Goal: Complete application form

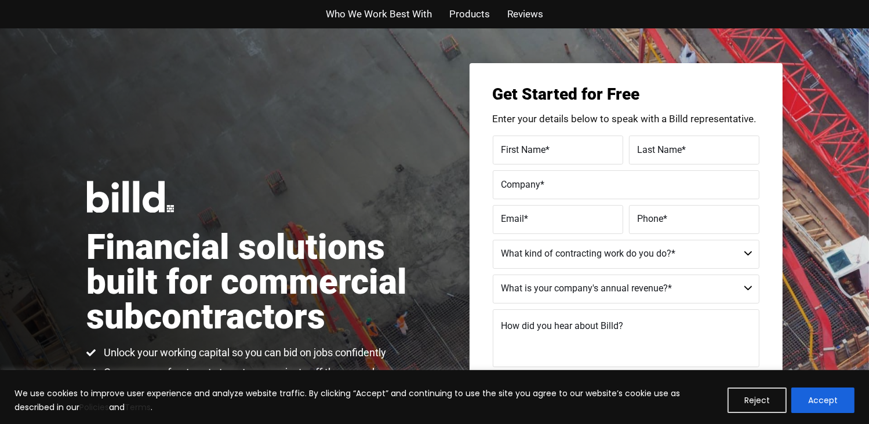
click at [585, 157] on label "First Name *" at bounding box center [557, 149] width 113 height 17
click at [585, 157] on input "First Name *" at bounding box center [558, 150] width 130 height 29
type input "REGIS"
type input "ADINGNI"
type input "[EMAIL_ADDRESS][DOMAIN_NAME]"
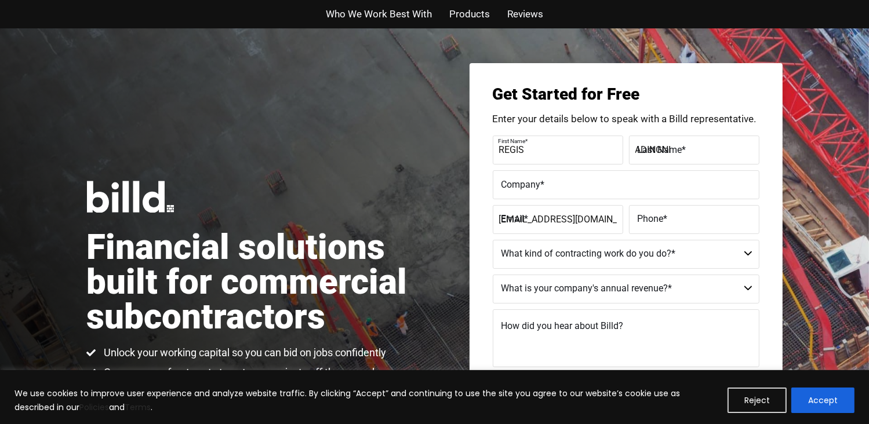
type input "[PHONE_NUMBER]"
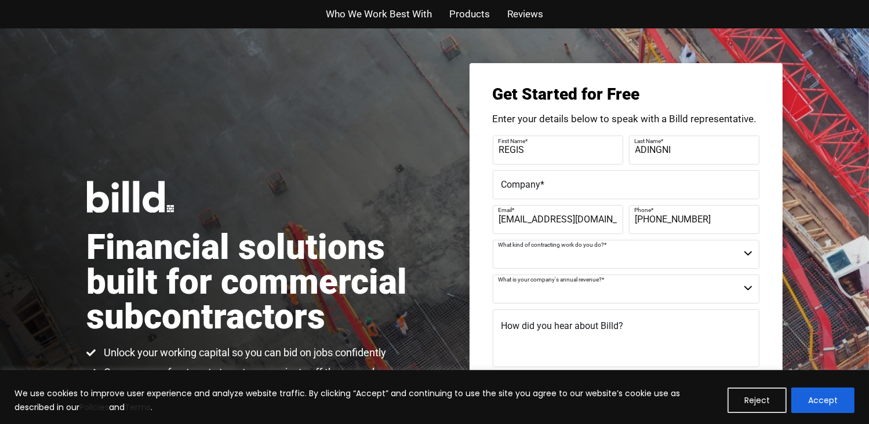
click at [558, 263] on select "Commercial Commercial and Residential Residential Not a Contractor" at bounding box center [626, 254] width 267 height 29
select select "Commercial and Residential"
click at [493, 240] on select "Commercial Commercial and Residential Residential Not a Contractor" at bounding box center [626, 254] width 267 height 29
click at [618, 289] on select "$40M + $25M - $40M $8M - $25M $4M - $8M $2M - $4M $1M - $2M Less than $1M" at bounding box center [626, 289] width 267 height 29
select select "Less than $1M"
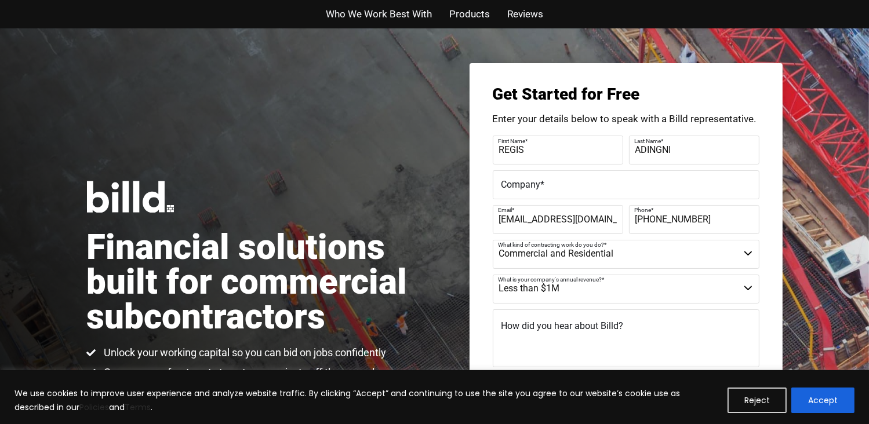
click at [493, 275] on select "$40M + $25M - $40M $8M - $25M $4M - $8M $2M - $4M $1M - $2M Less than $1M" at bounding box center [626, 289] width 267 height 29
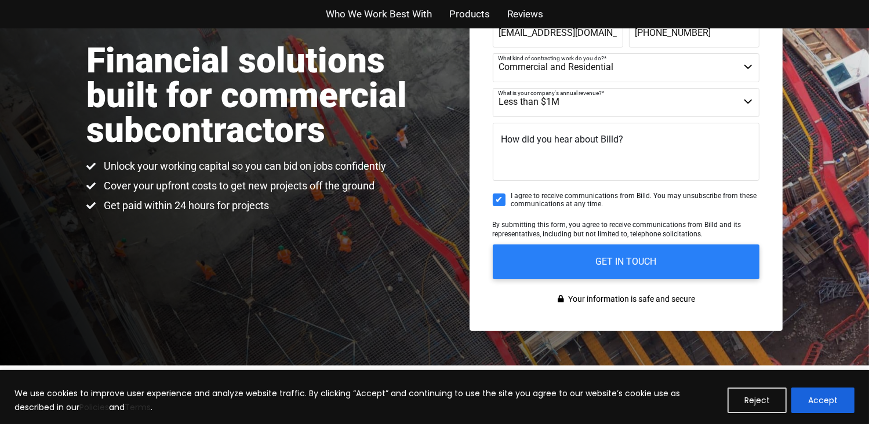
scroll to position [176, 0]
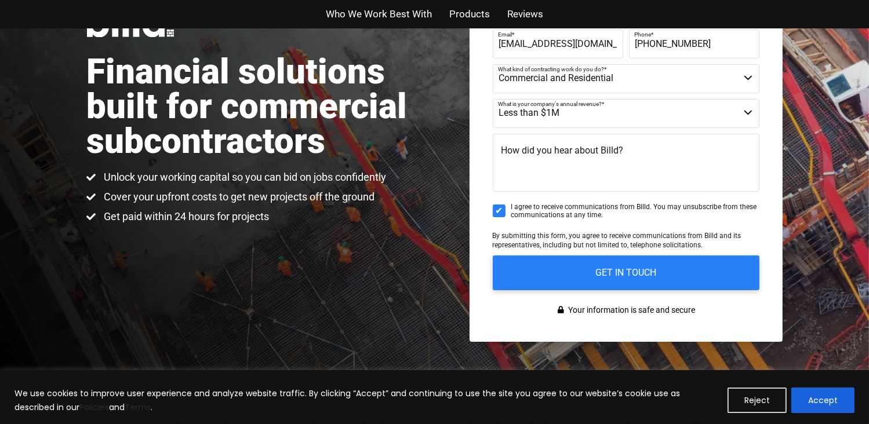
click at [677, 159] on textarea "How did you hear about Billd?" at bounding box center [626, 163] width 267 height 58
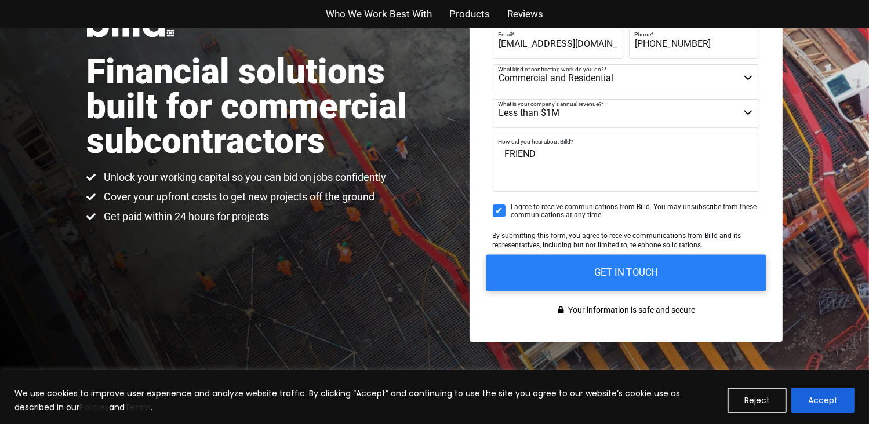
type textarea "FRIEND"
click at [660, 283] on input "GET IN TOUCH" at bounding box center [626, 272] width 280 height 37
click at [628, 274] on input "GET IN TOUCH" at bounding box center [626, 272] width 280 height 37
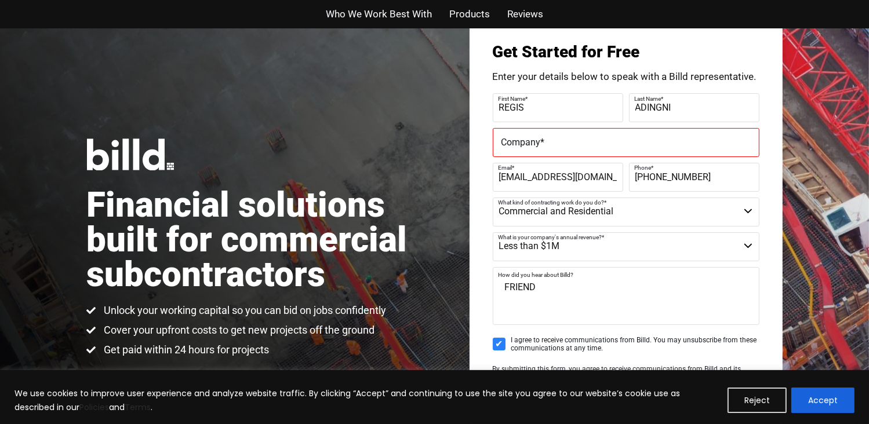
click at [596, 142] on label "Company *" at bounding box center [625, 142] width 249 height 17
click at [596, 142] on input "Company *" at bounding box center [626, 142] width 267 height 29
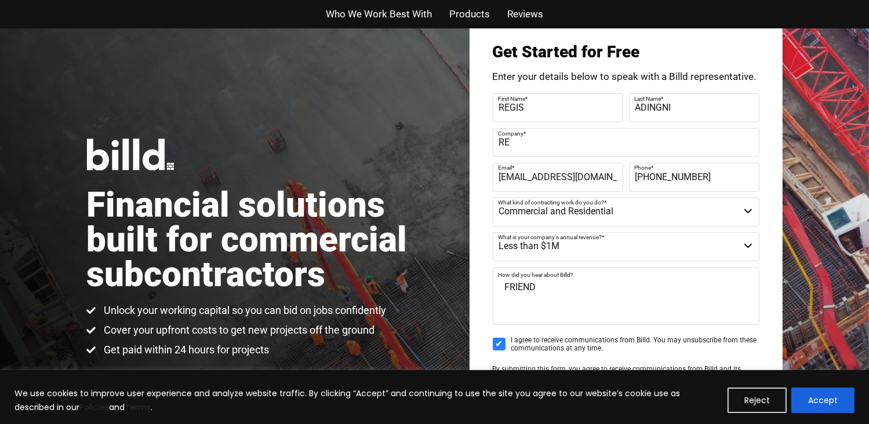
type input "REGIS HANDYMAN SERVICES"
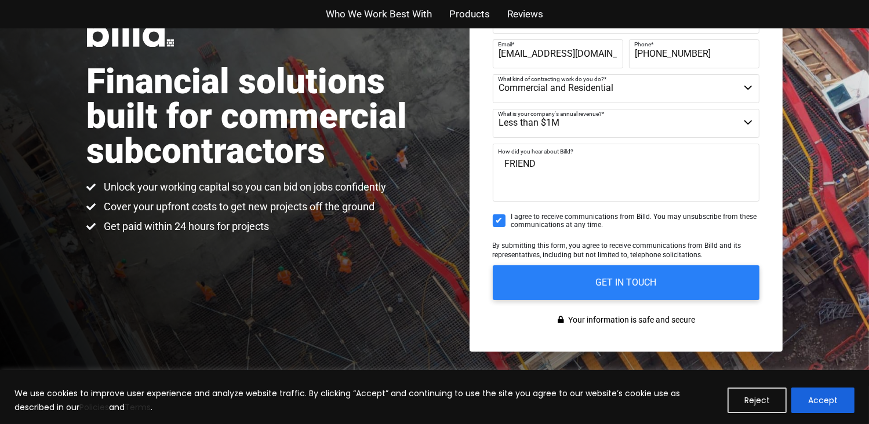
scroll to position [165, 0]
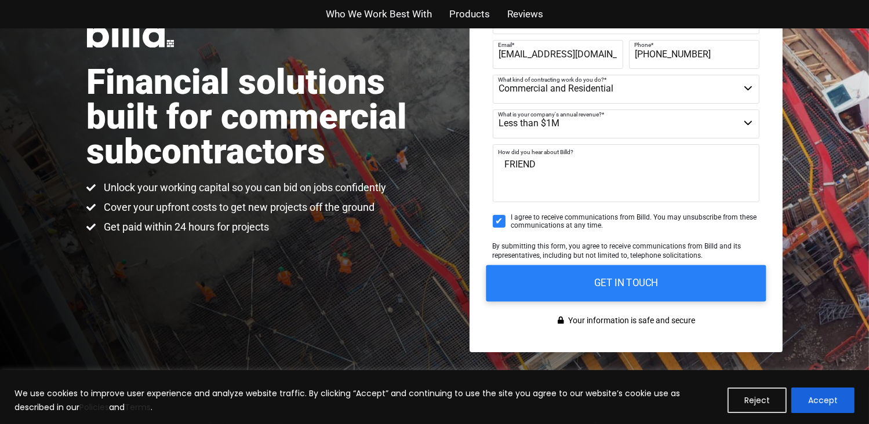
click at [716, 289] on input "GET IN TOUCH" at bounding box center [626, 283] width 280 height 37
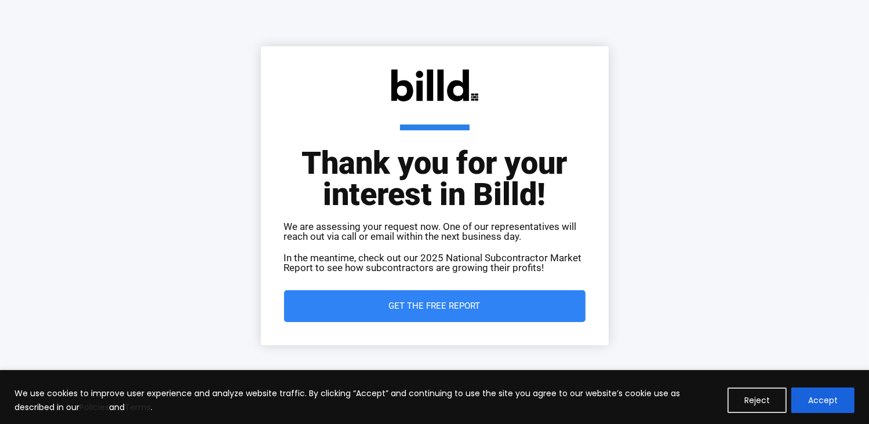
click at [445, 308] on span "Get the Free Report" at bounding box center [435, 306] width 92 height 9
